Goal: Book appointment/travel/reservation

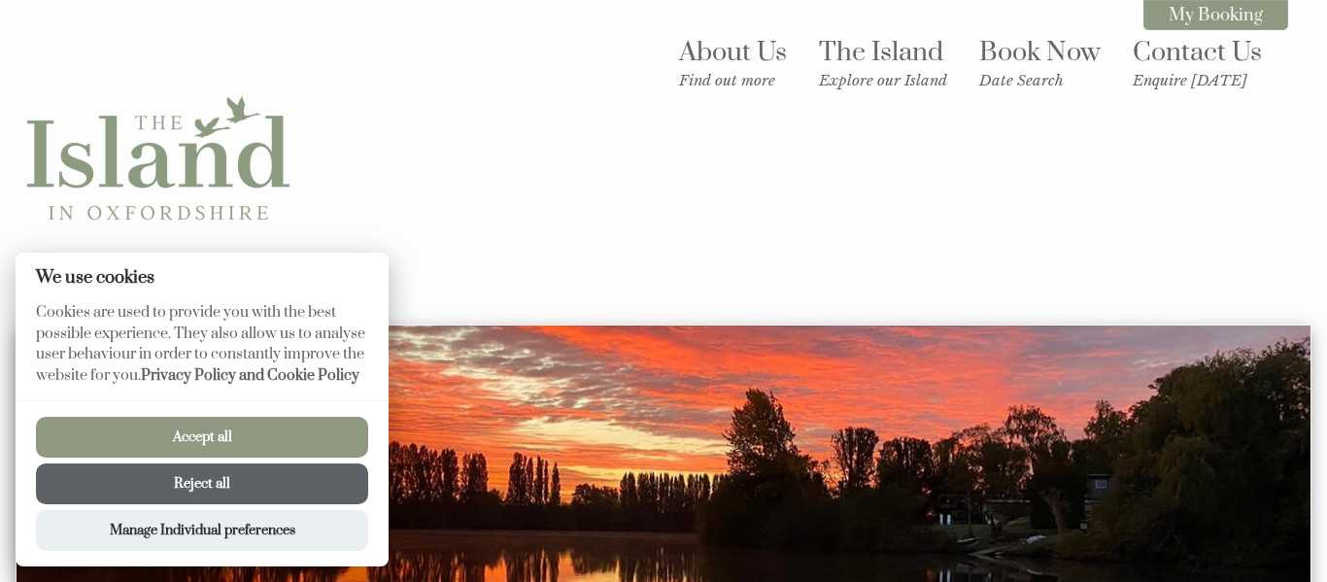
click at [667, 253] on div "About Us Find out more The Island Explore our Island Book Now Date Search Conta…" at bounding box center [652, 161] width 1273 height 267
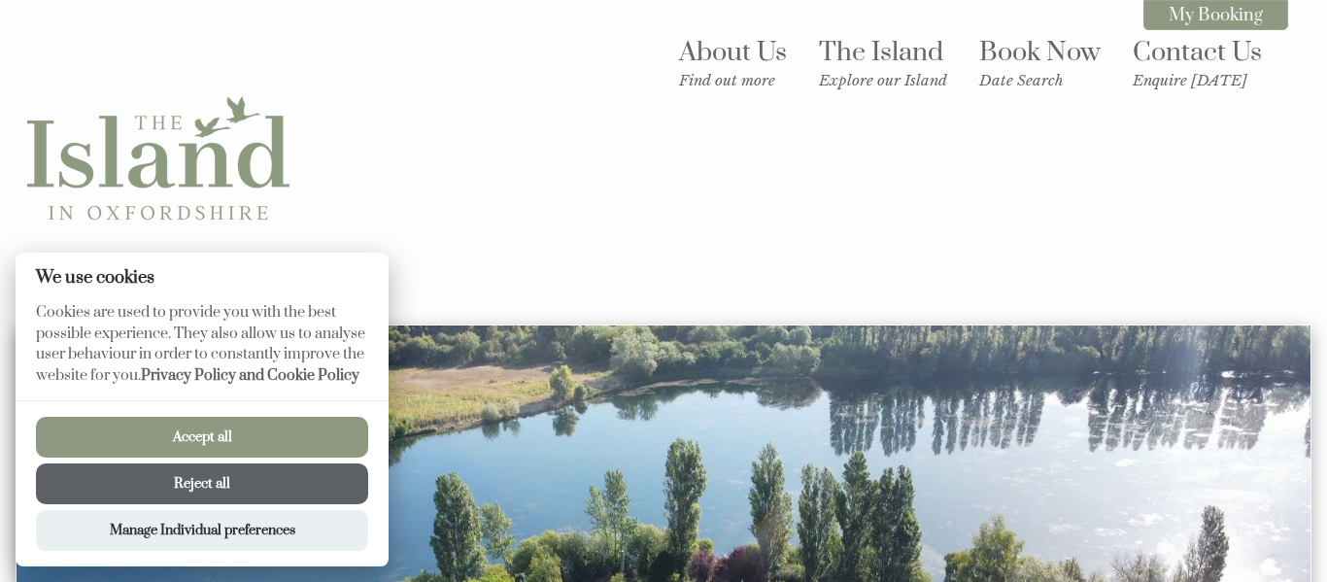
click at [197, 447] on button "Accept all" at bounding box center [202, 437] width 332 height 41
checkbox input "true"
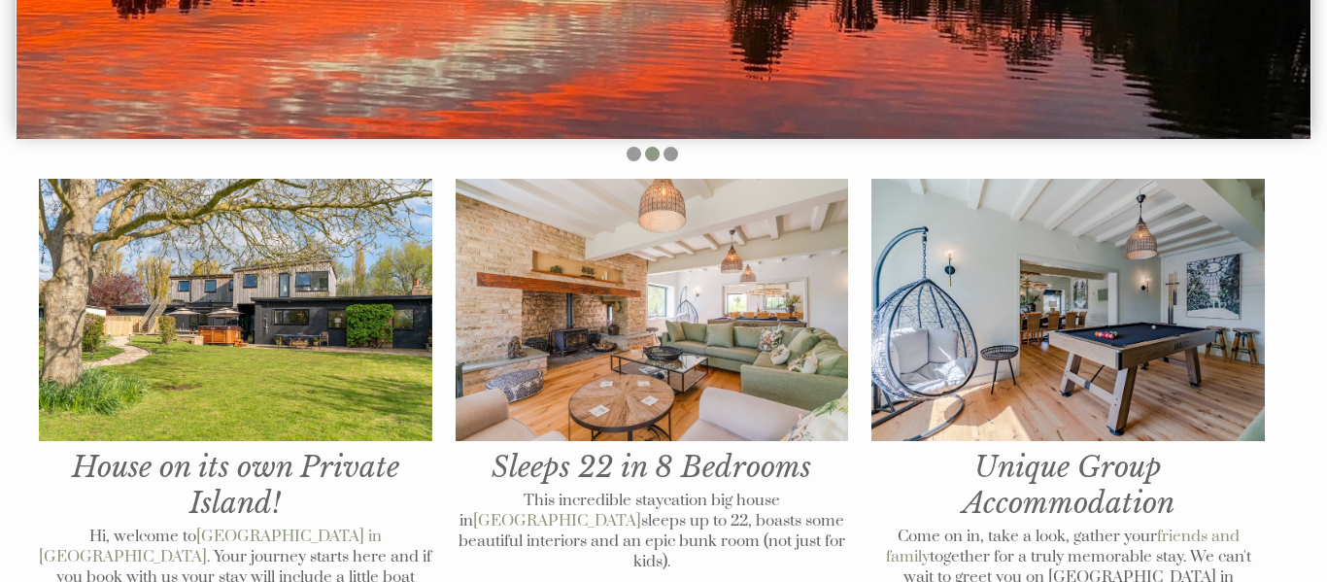
scroll to position [635, 0]
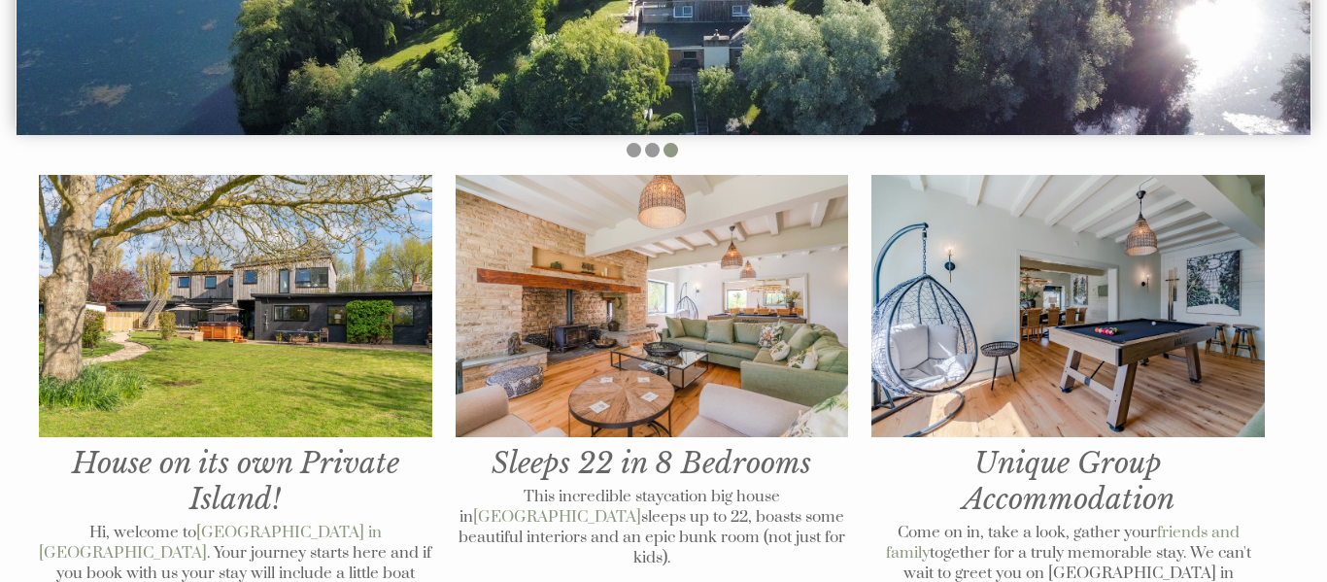
drag, startPoint x: 1326, startPoint y: 83, endPoint x: 1312, endPoint y: 240, distance: 158.0
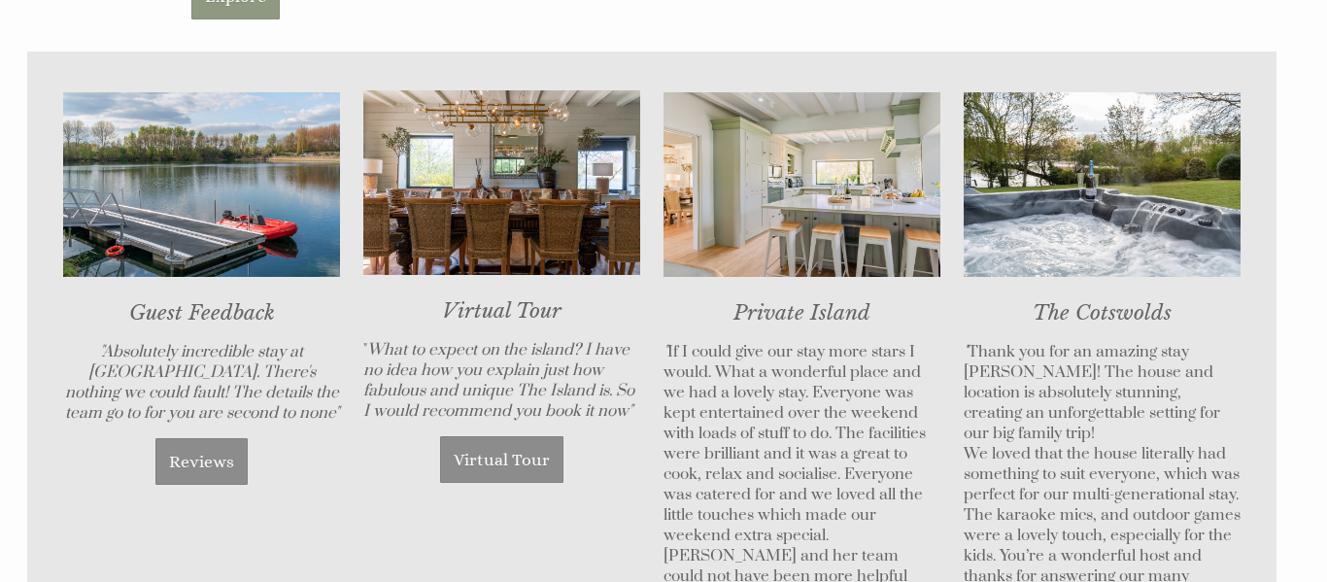
scroll to position [1314, 0]
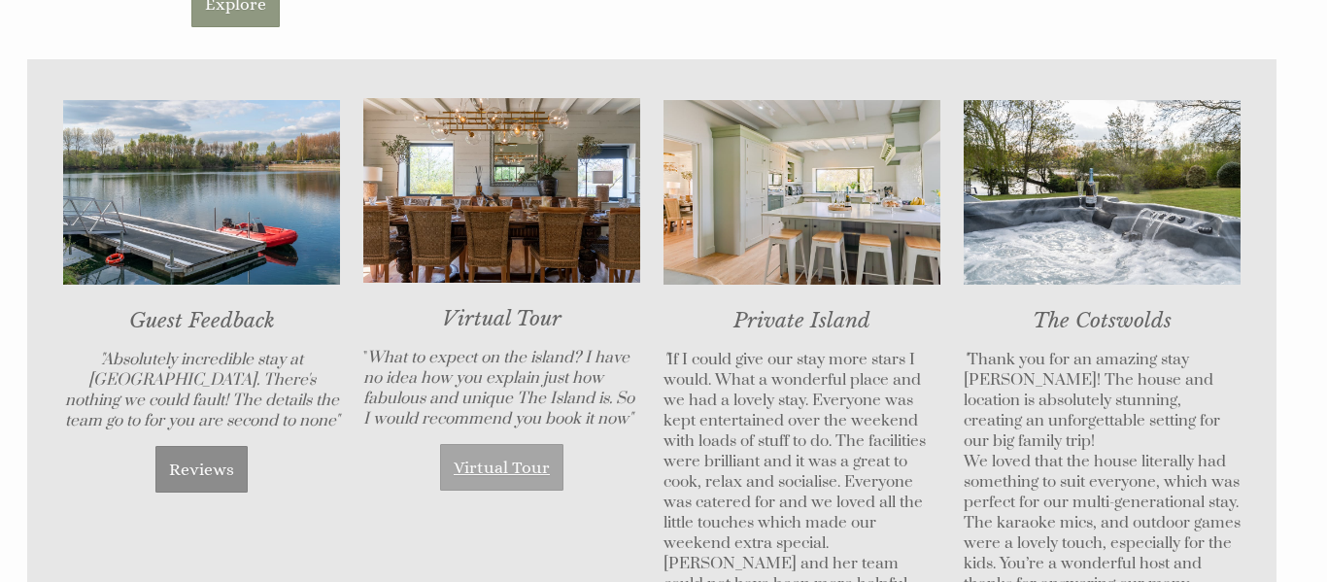
click at [517, 454] on link "Virtual Tour" at bounding box center [501, 467] width 123 height 47
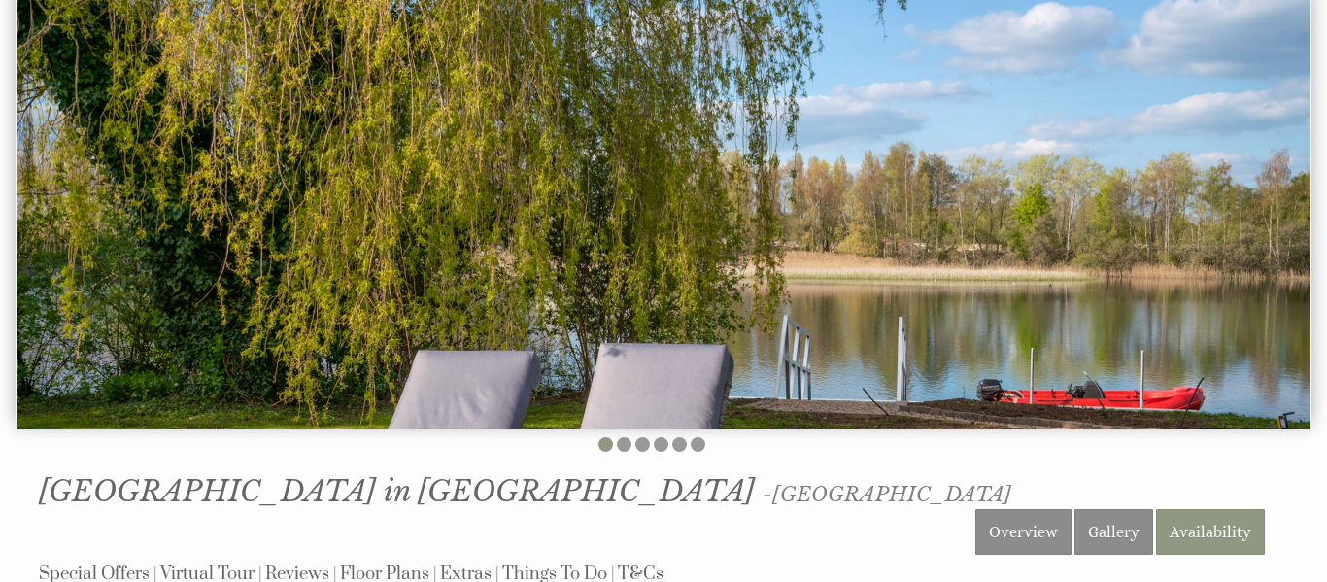
scroll to position [338, 0]
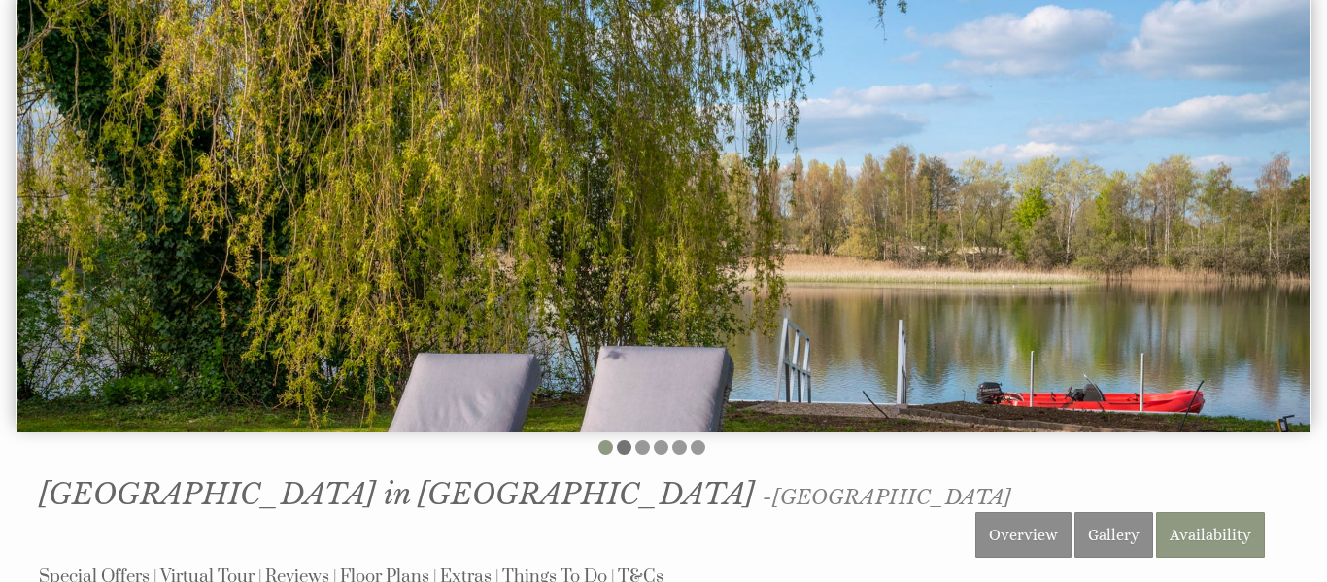
click at [627, 452] on li at bounding box center [624, 447] width 15 height 15
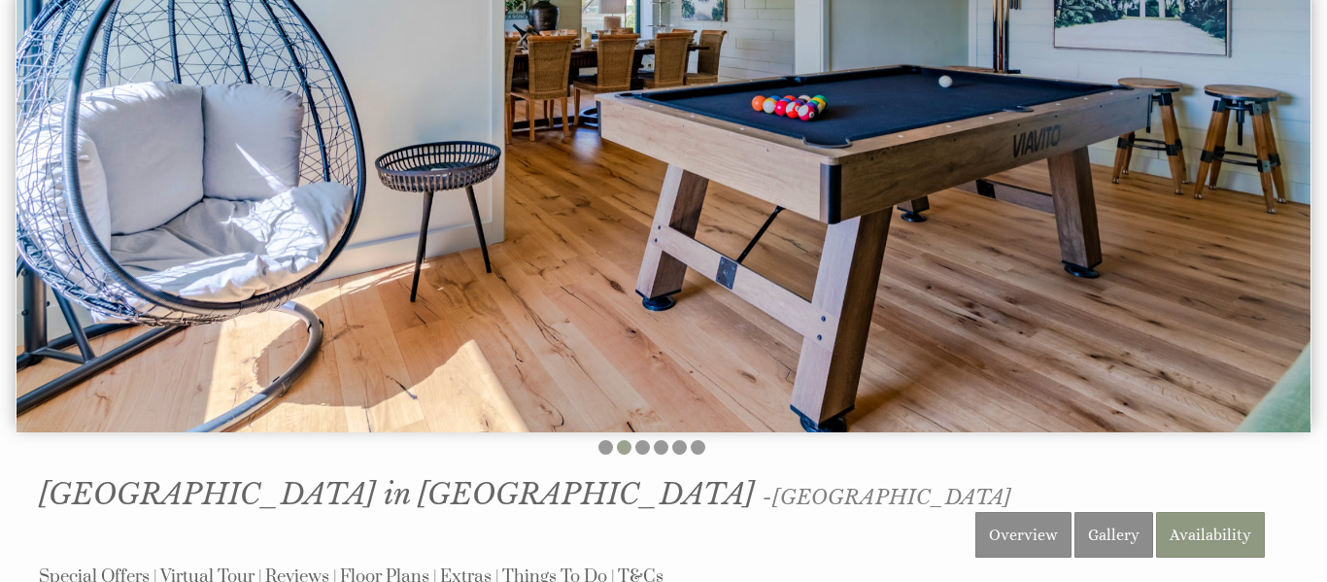
click at [627, 452] on li at bounding box center [624, 447] width 15 height 15
click at [644, 448] on li at bounding box center [642, 447] width 15 height 15
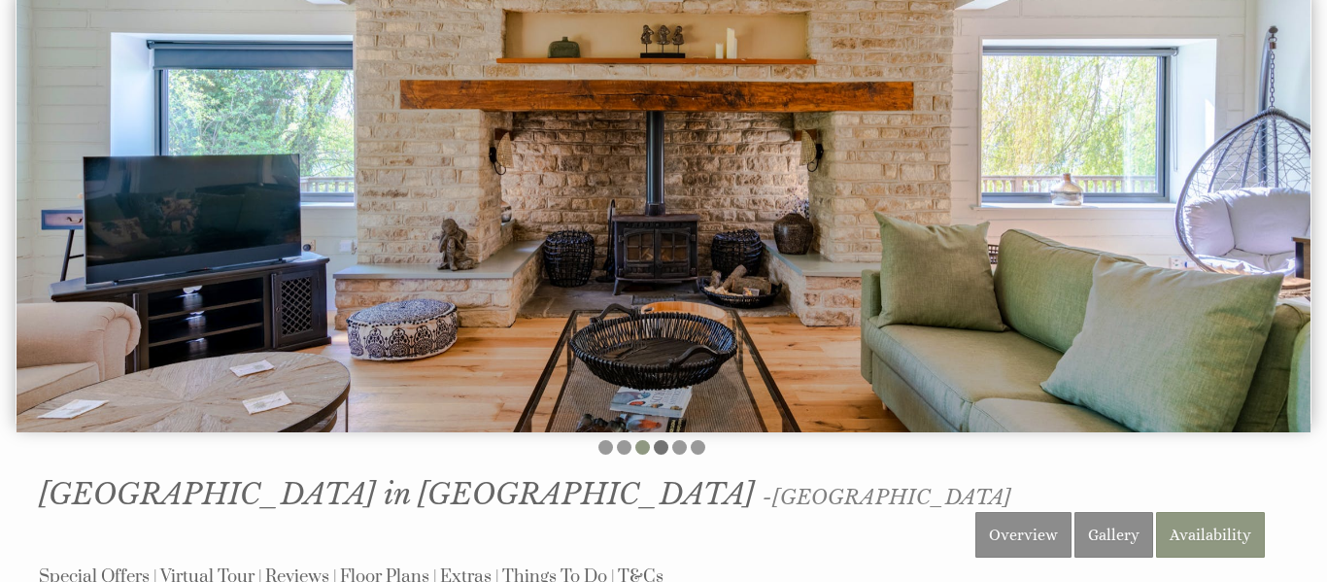
click at [661, 447] on li at bounding box center [661, 447] width 15 height 15
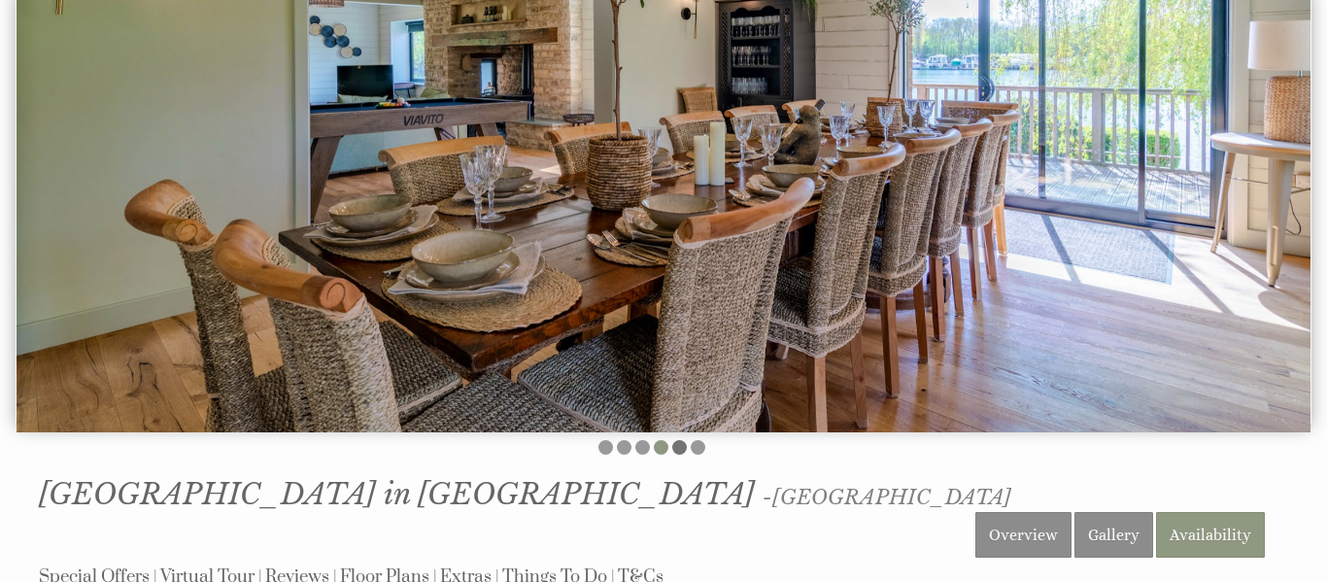
click at [680, 445] on li at bounding box center [679, 447] width 15 height 15
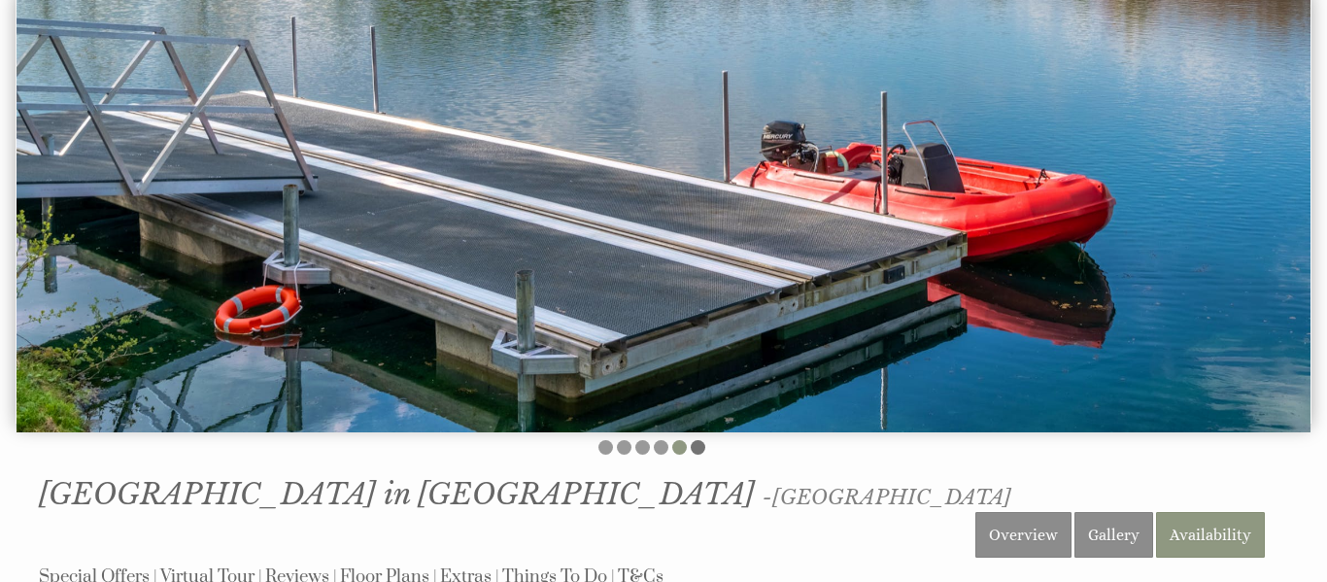
click at [694, 445] on li at bounding box center [698, 447] width 15 height 15
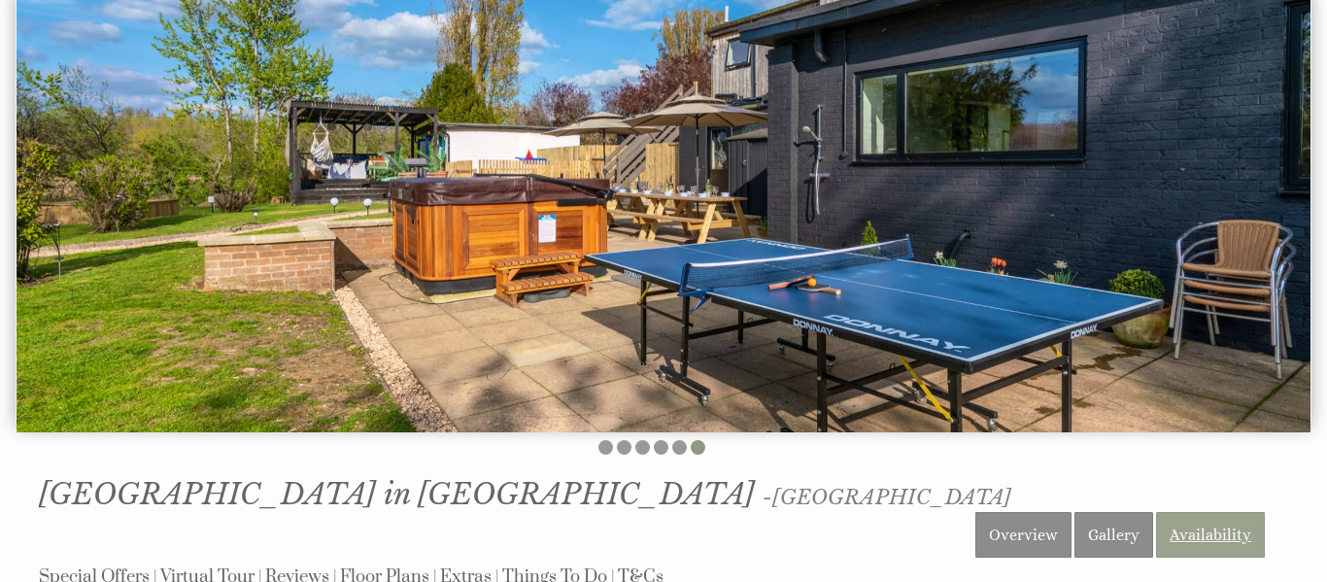
click at [1186, 512] on link "Availability" at bounding box center [1210, 535] width 109 height 46
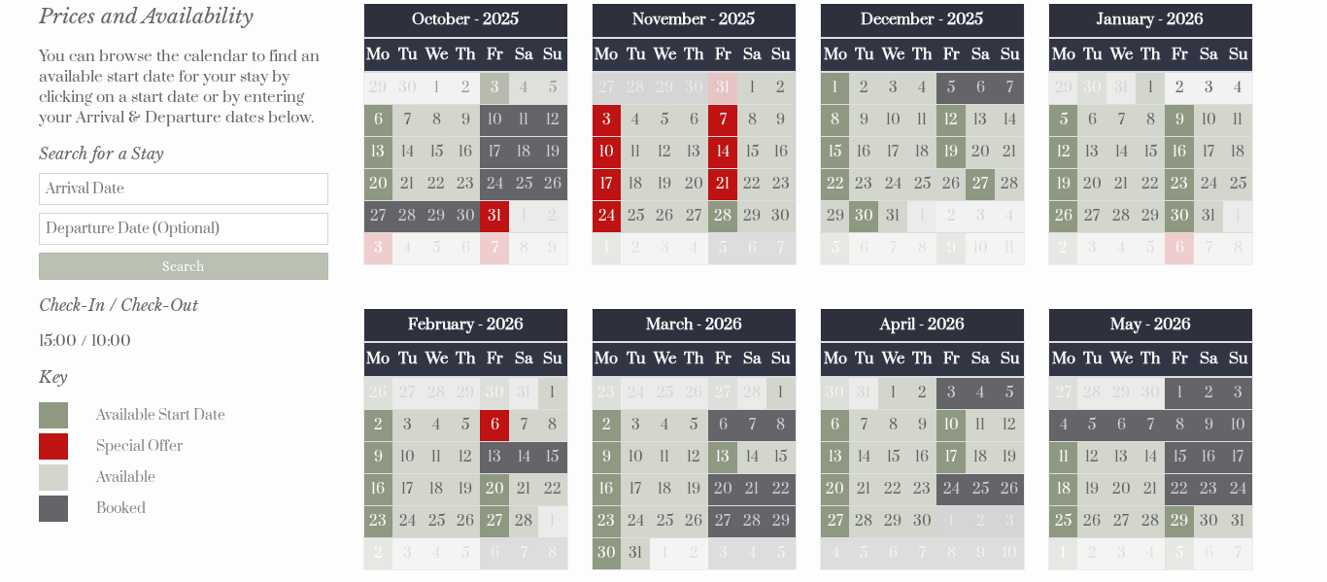
scroll to position [992, 0]
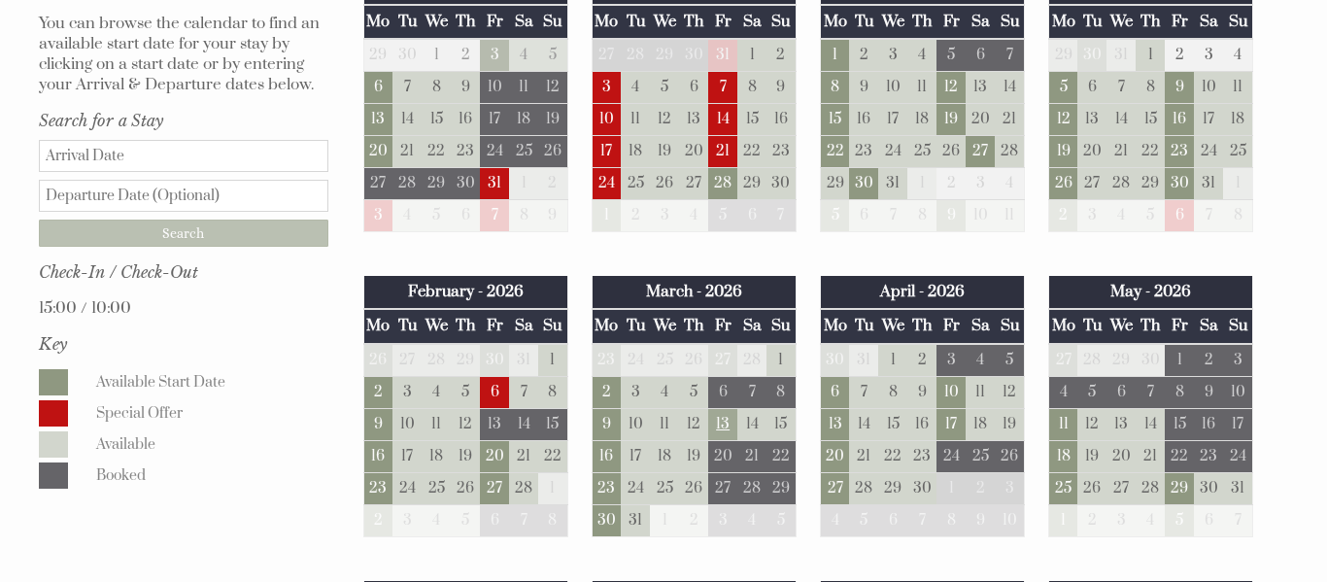
click at [722, 408] on td "13" at bounding box center [722, 424] width 29 height 32
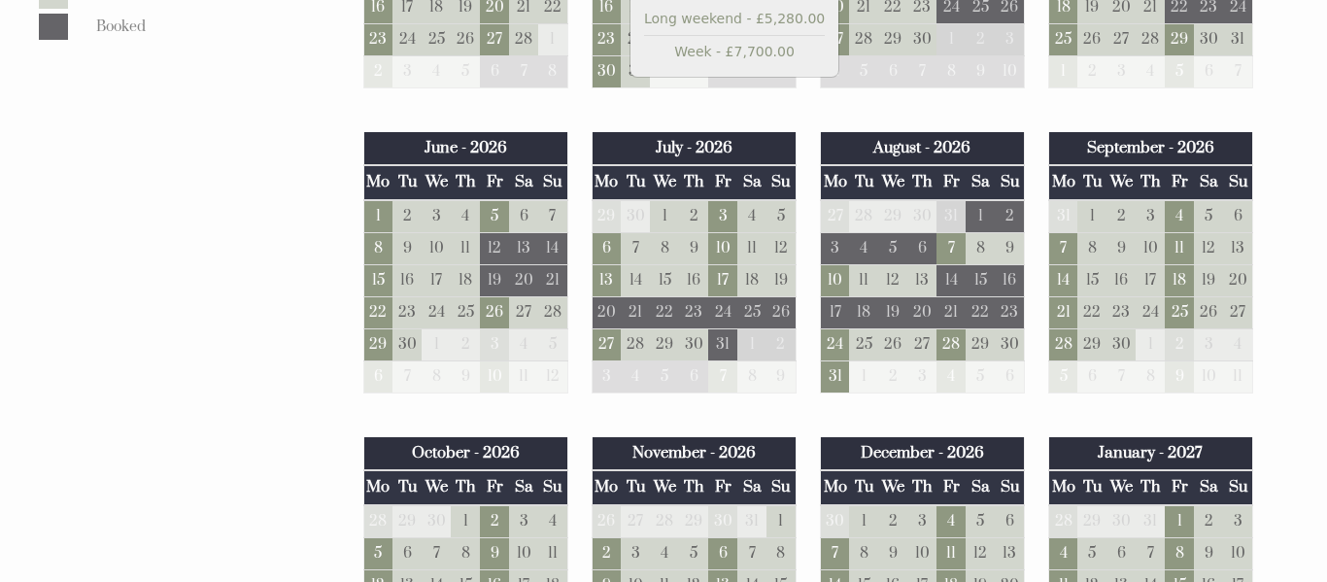
scroll to position [1424, 0]
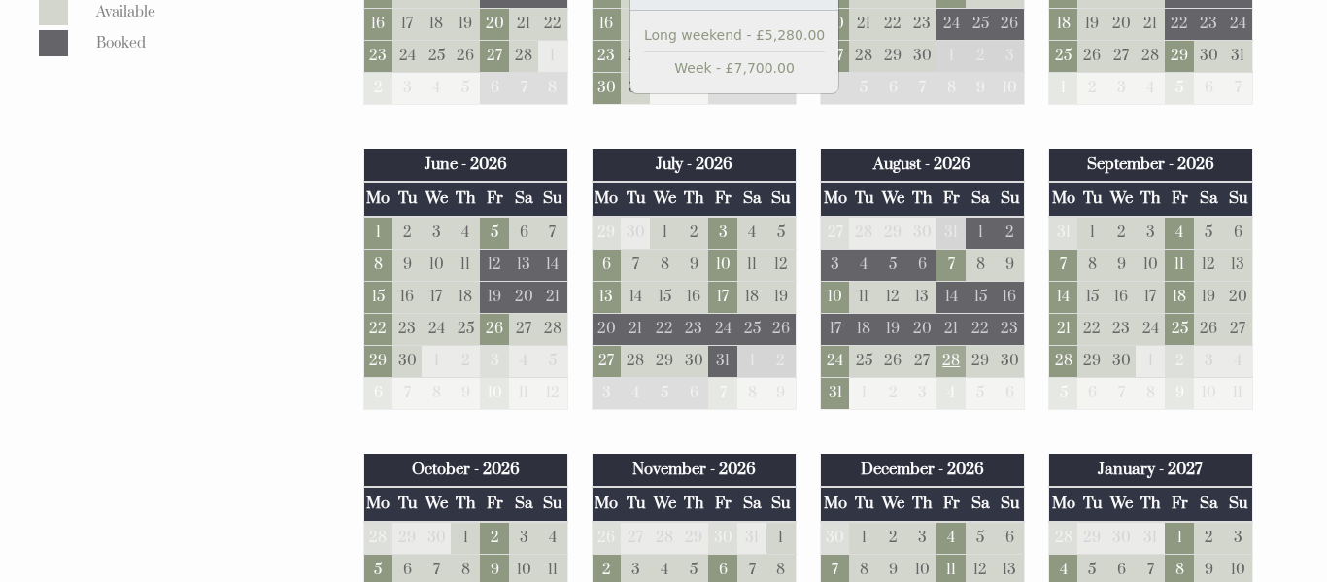
click at [954, 345] on td "28" at bounding box center [950, 361] width 29 height 32
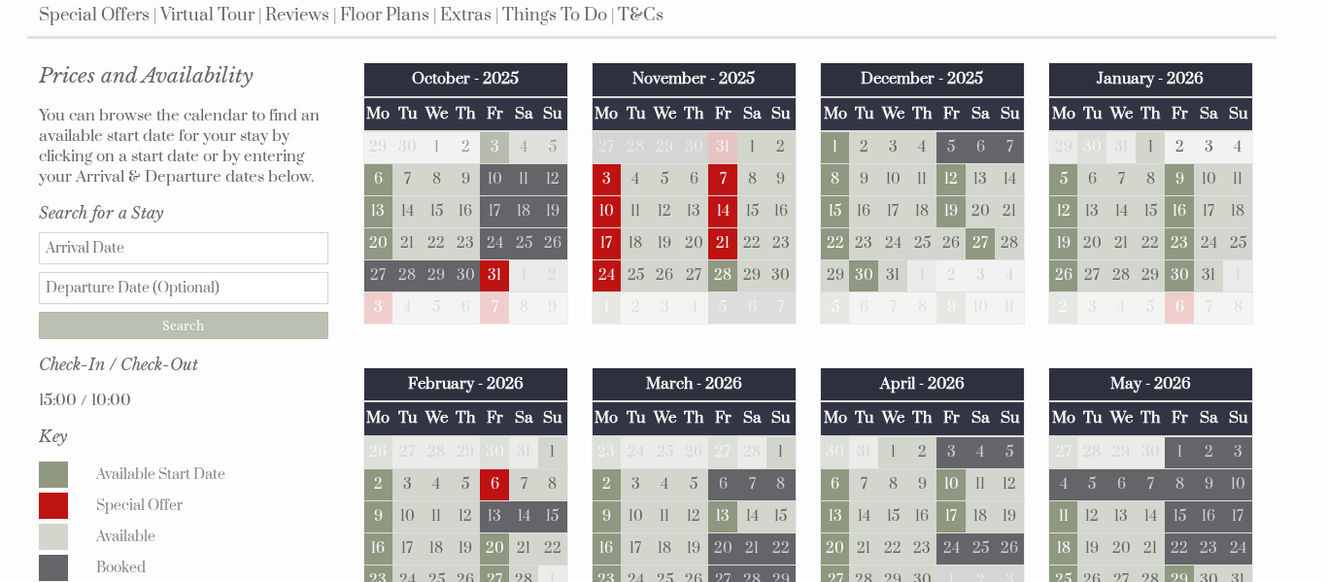
scroll to position [1022, 0]
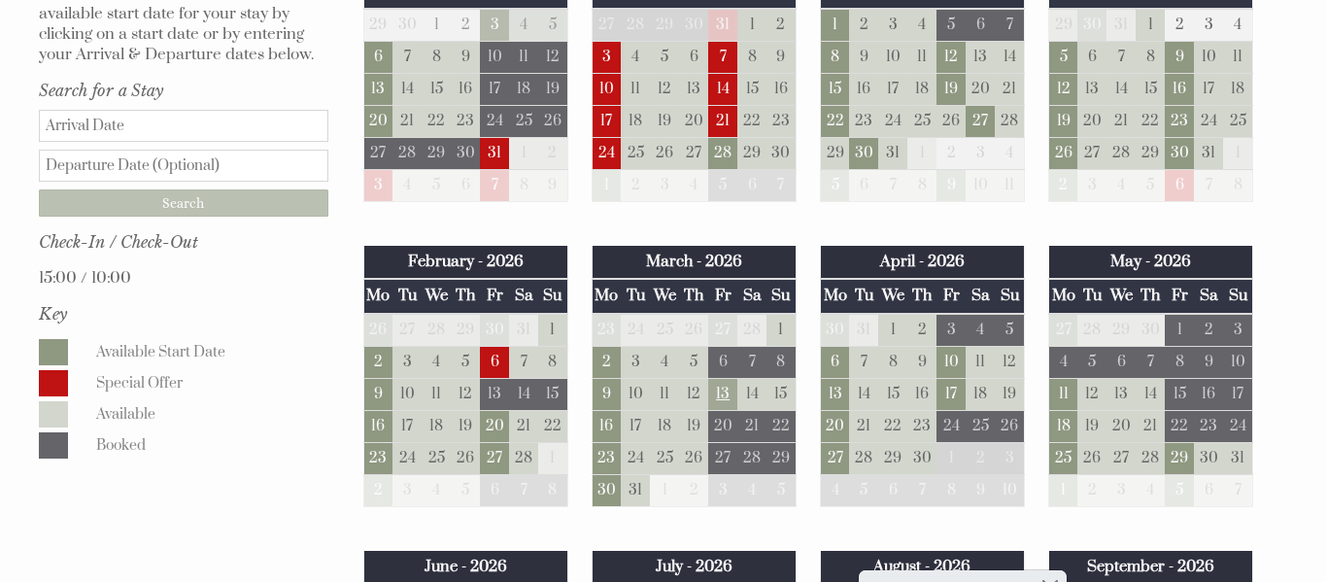
click at [726, 378] on td "13" at bounding box center [722, 394] width 29 height 32
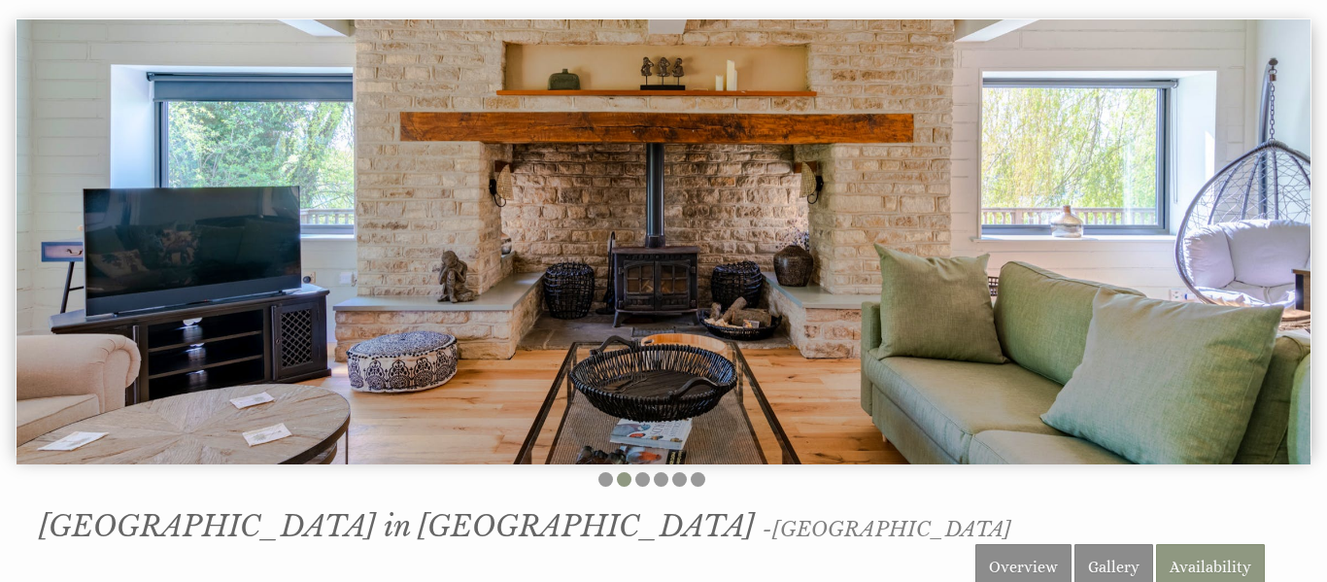
scroll to position [0, 0]
